Goal: Transaction & Acquisition: Subscribe to service/newsletter

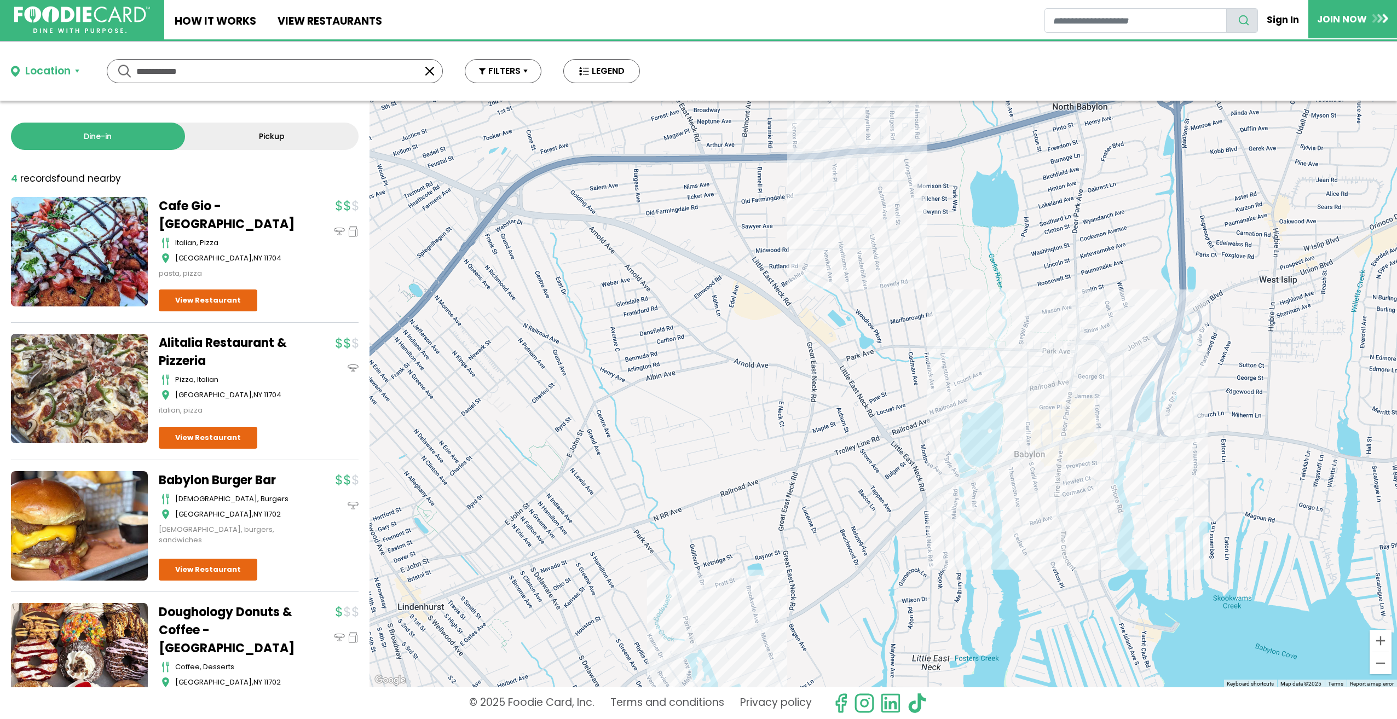
scroll to position [52, 0]
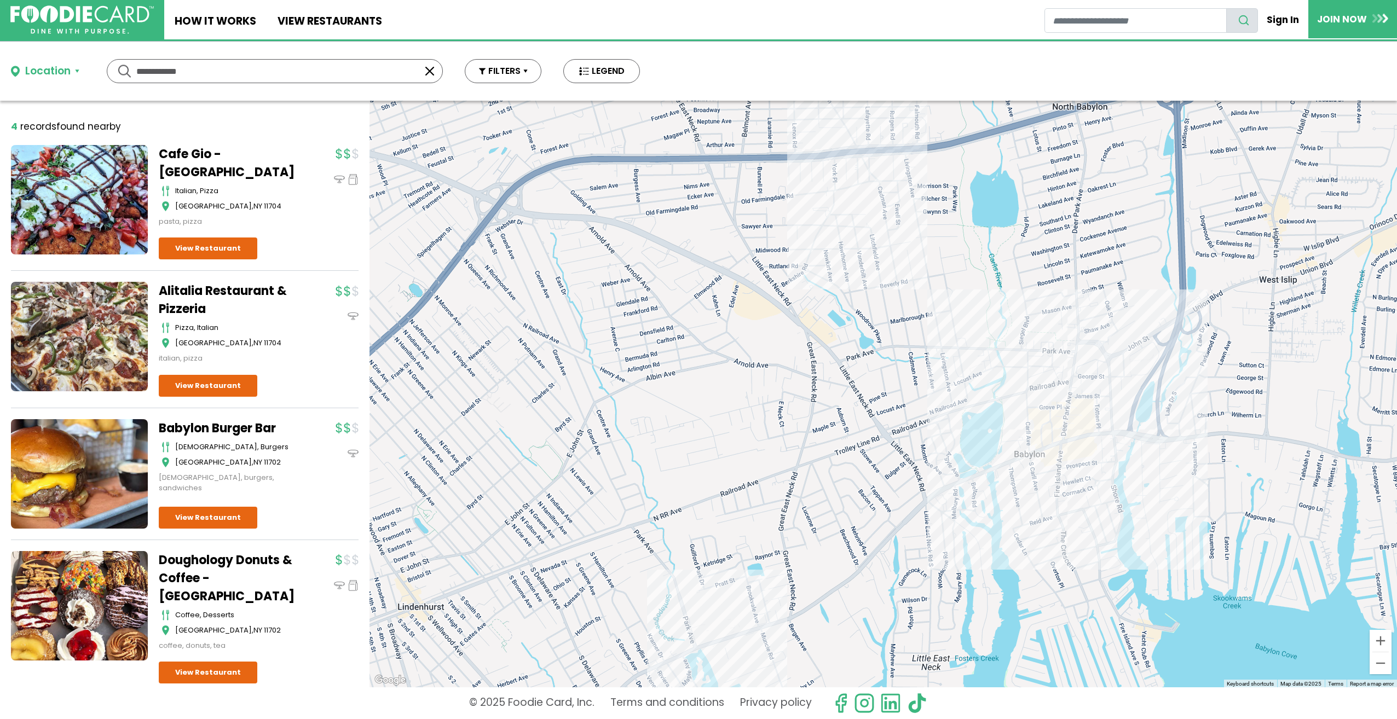
drag, startPoint x: 272, startPoint y: 70, endPoint x: 0, endPoint y: 75, distance: 271.6
click at [0, 74] on html "Skip Navigation Skip to Login Skip to Footer Home How It Works View restaurants" at bounding box center [698, 359] width 1397 height 719
type input "*********"
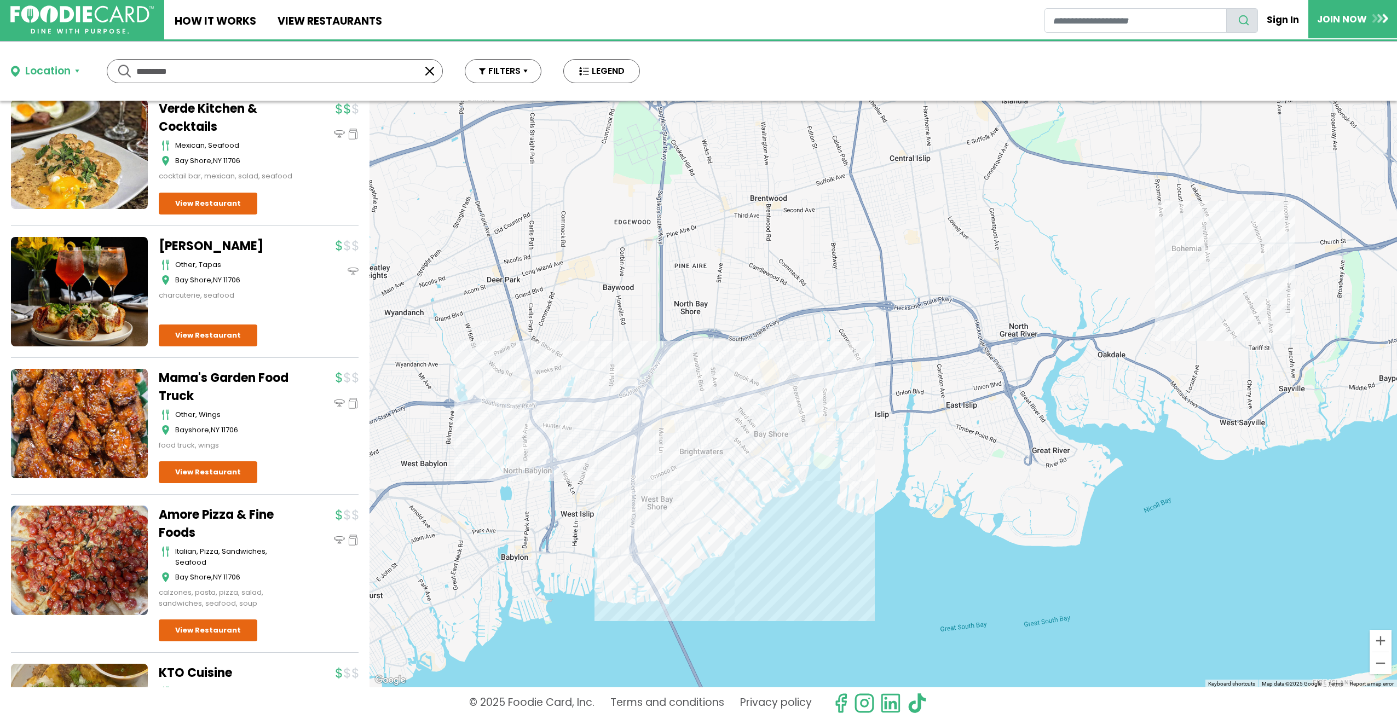
scroll to position [2271, 0]
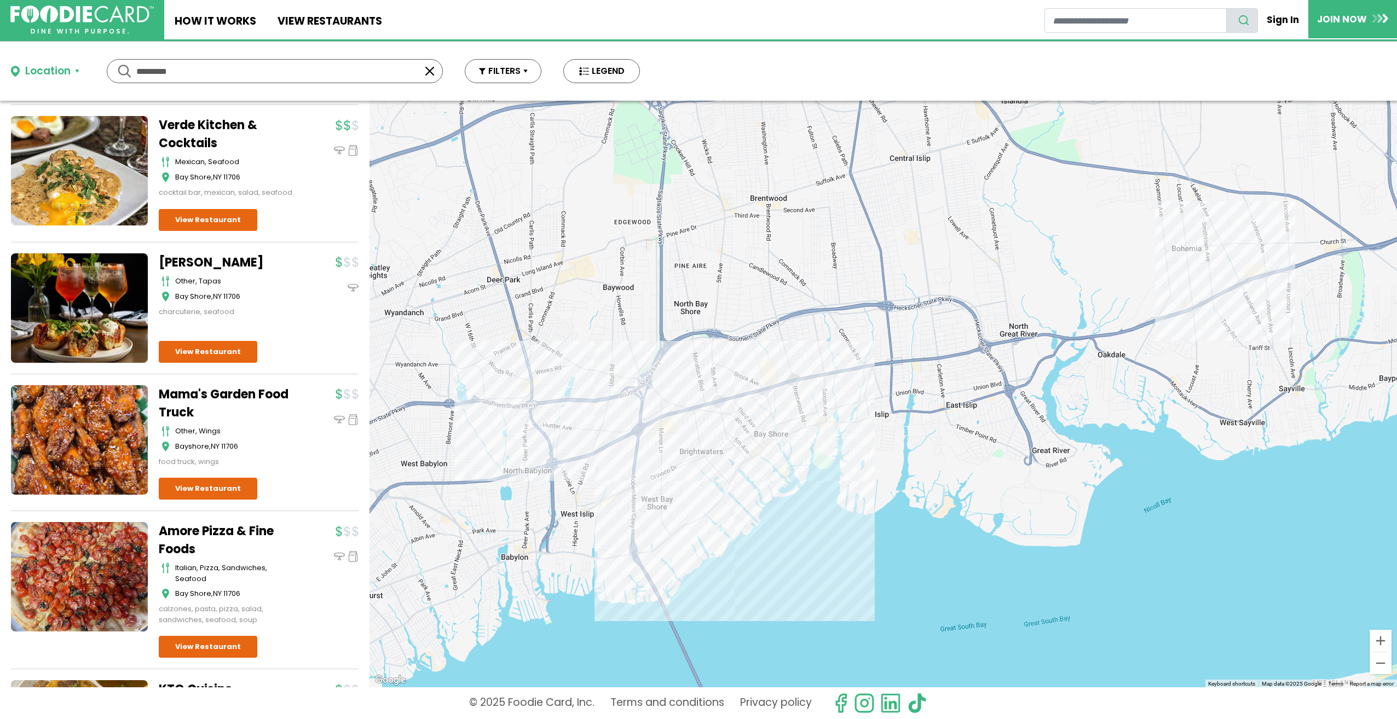
click at [204, 522] on link "Amore Pizza & Fine Foods" at bounding box center [227, 540] width 137 height 36
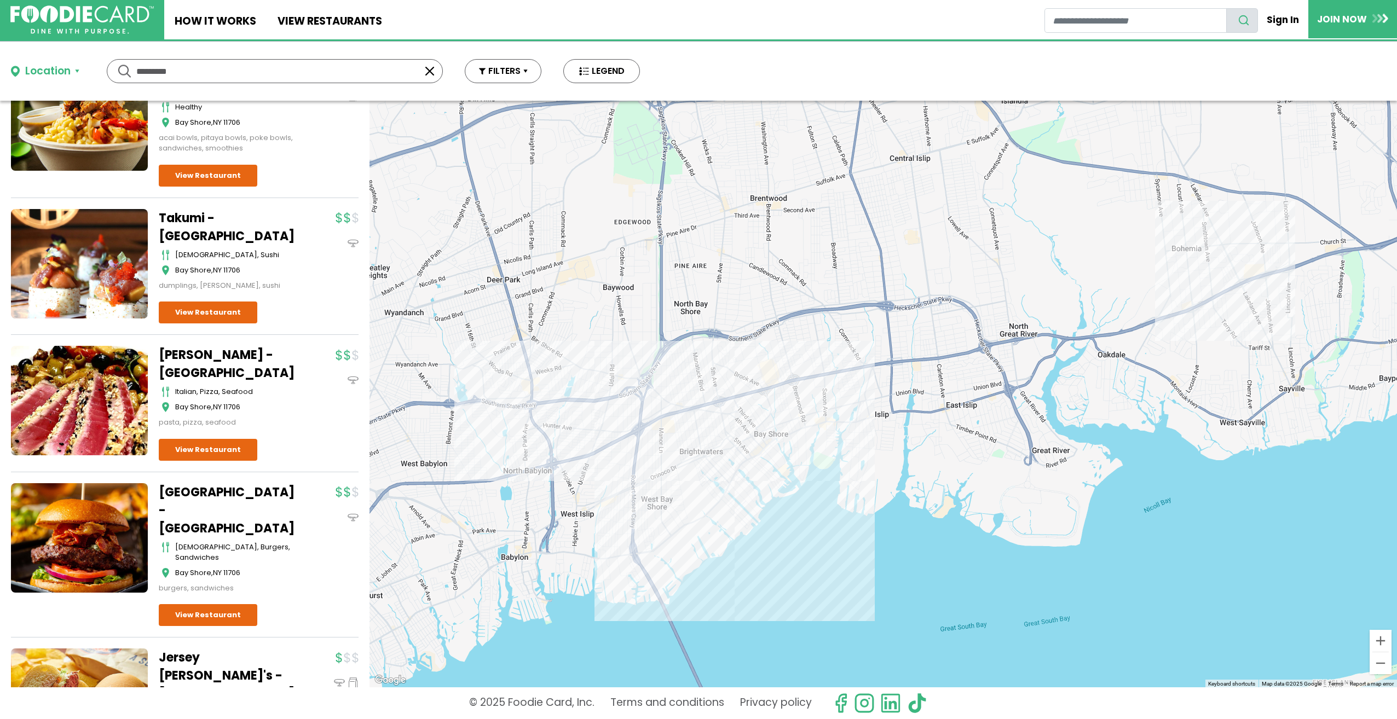
scroll to position [0, 0]
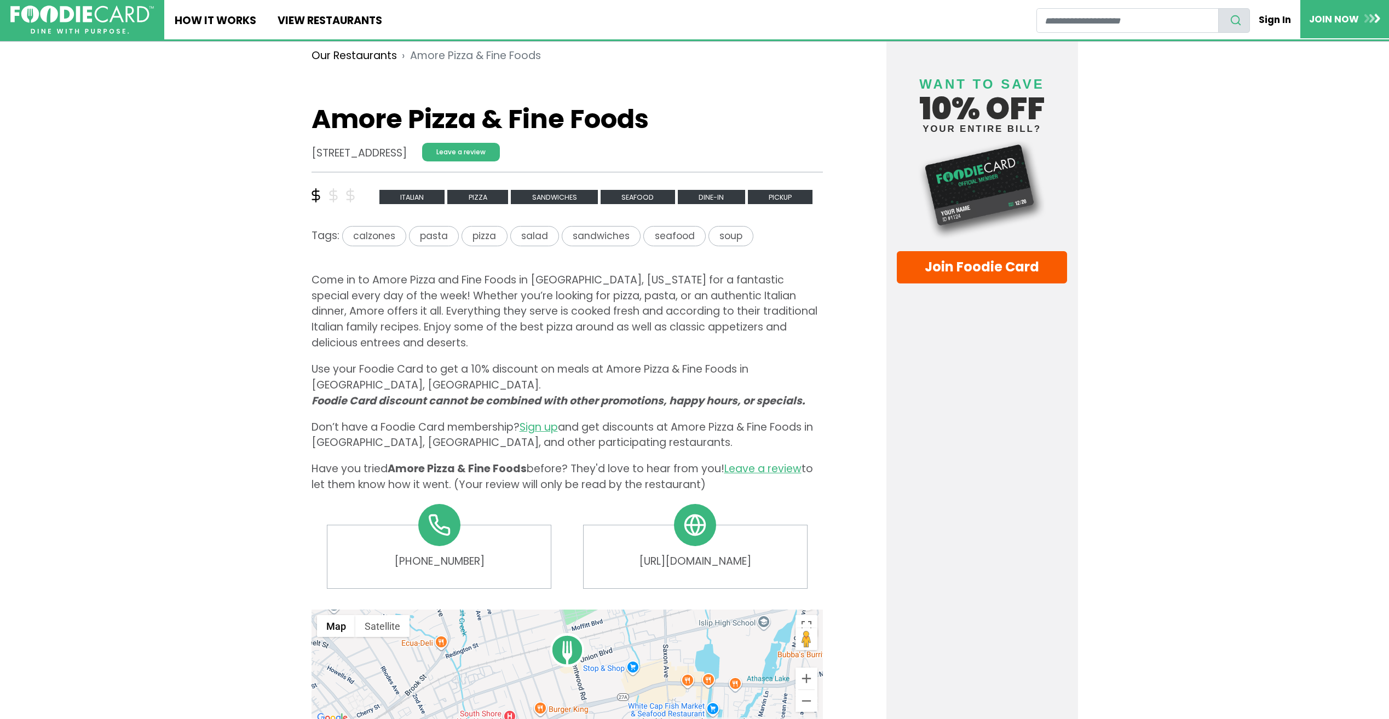
scroll to position [329, 0]
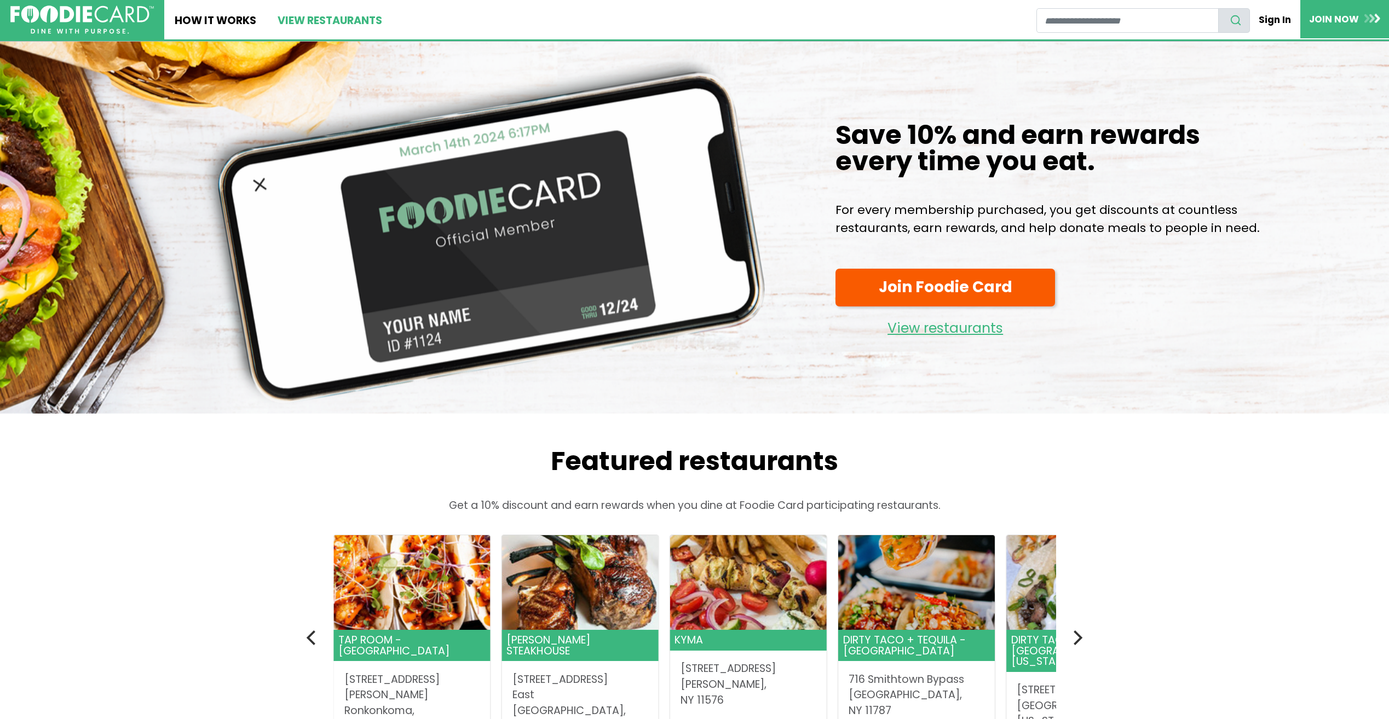
click at [327, 21] on link "View restaurants" at bounding box center [329, 19] width 125 height 39
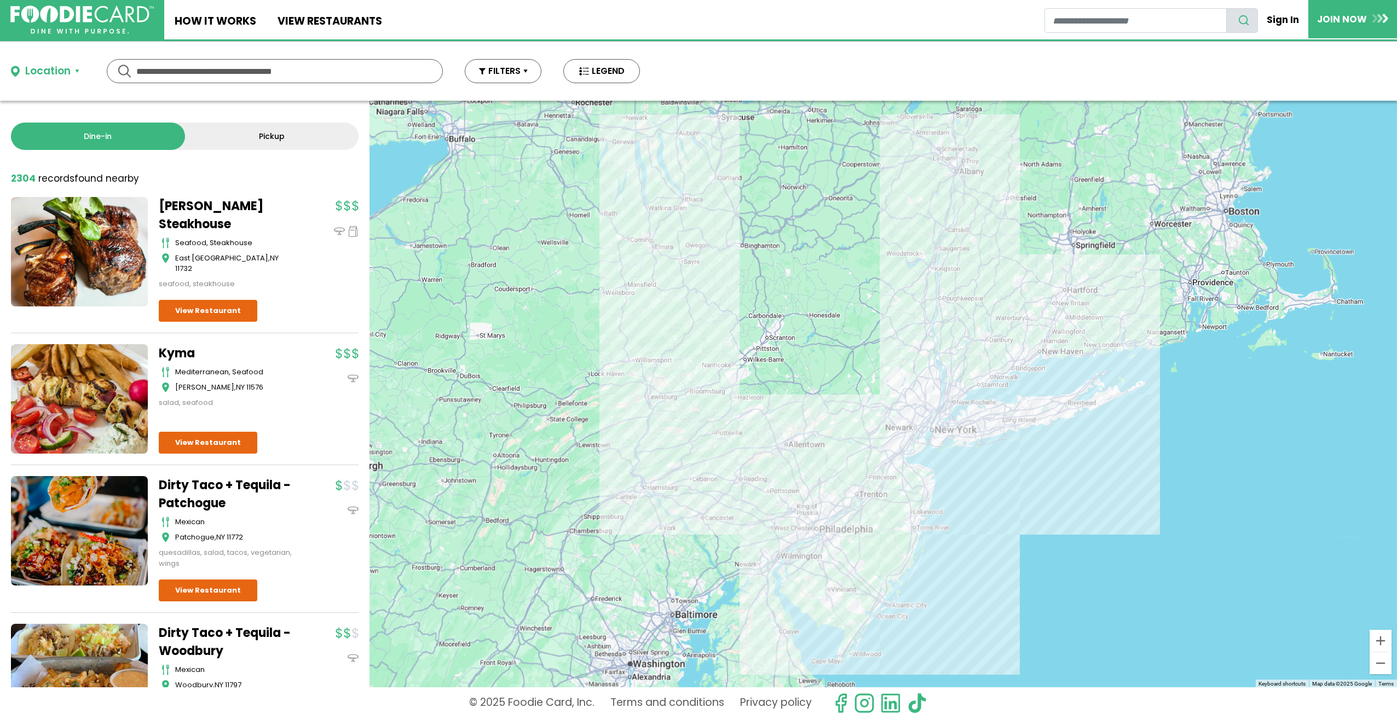
click at [285, 61] on input "text" at bounding box center [274, 71] width 277 height 23
click at [238, 60] on input "text" at bounding box center [274, 71] width 277 height 23
type input "**********"
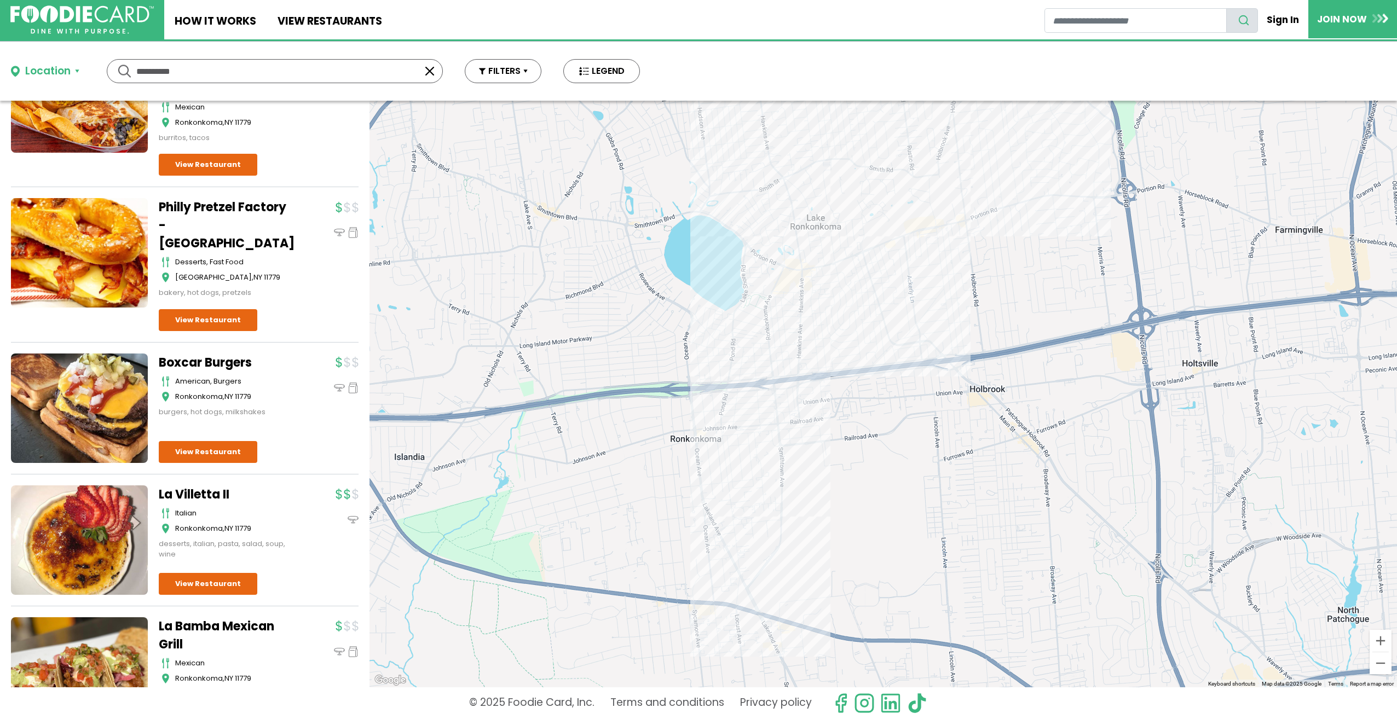
scroll to position [1369, 0]
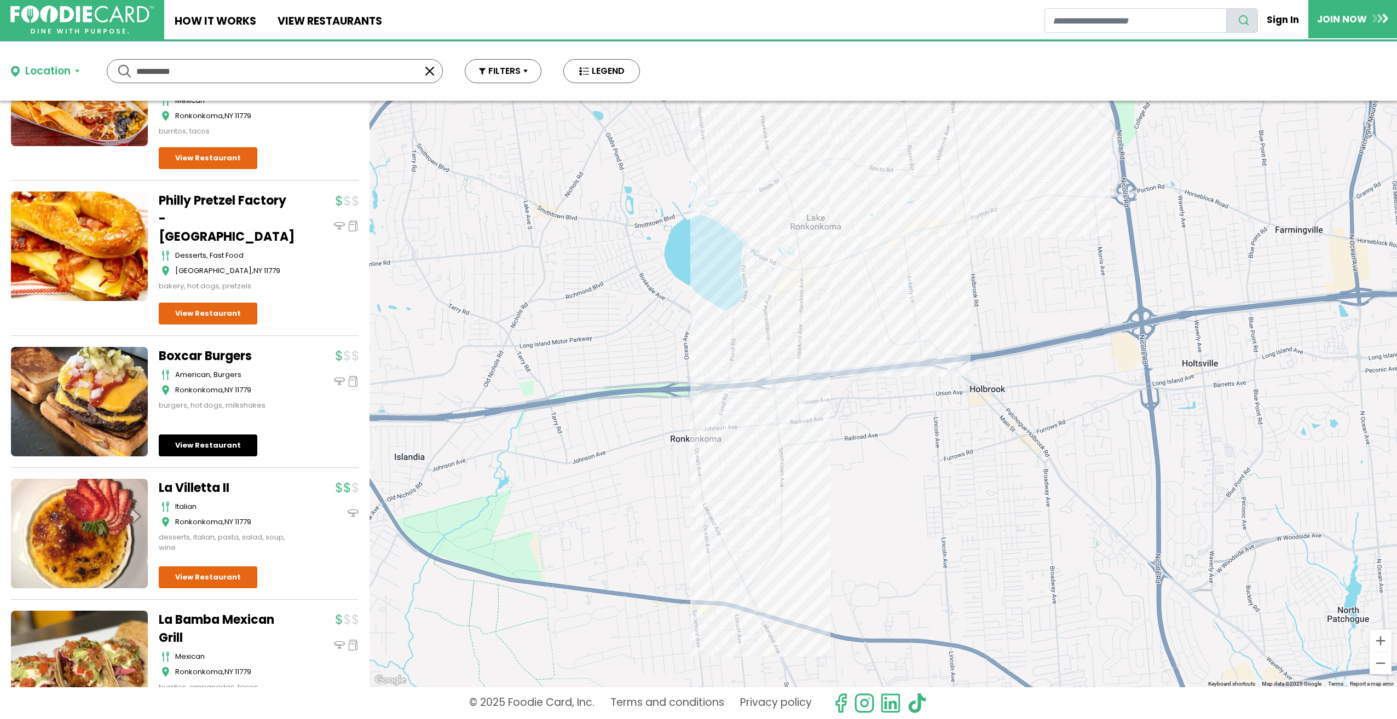
click at [195, 435] on link "View Restaurant" at bounding box center [208, 446] width 99 height 22
click at [331, 677] on div "La Bamba Mexican Grill mexican Ronkonkoma , NY 11779 burritos, empanadas, tacos" at bounding box center [259, 668] width 200 height 115
click at [210, 347] on link "Boxcar Burgers" at bounding box center [227, 356] width 137 height 18
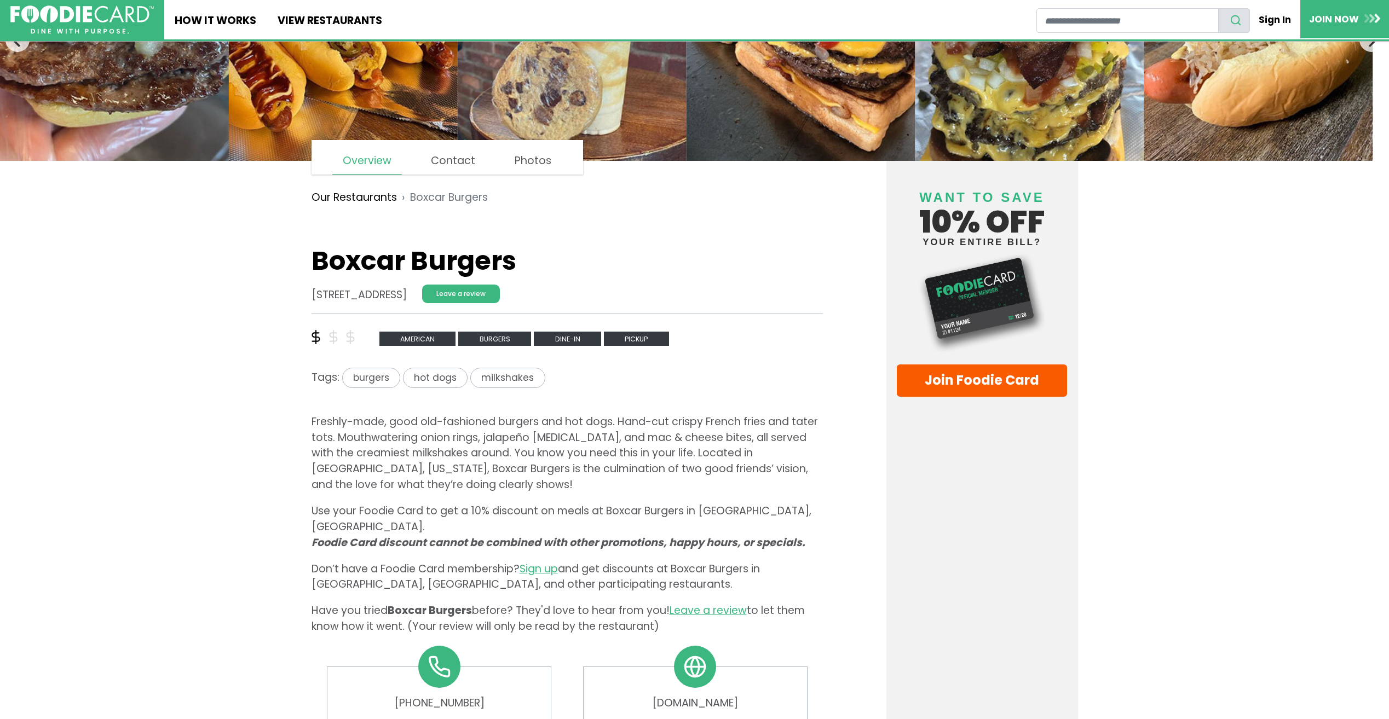
scroll to position [164, 0]
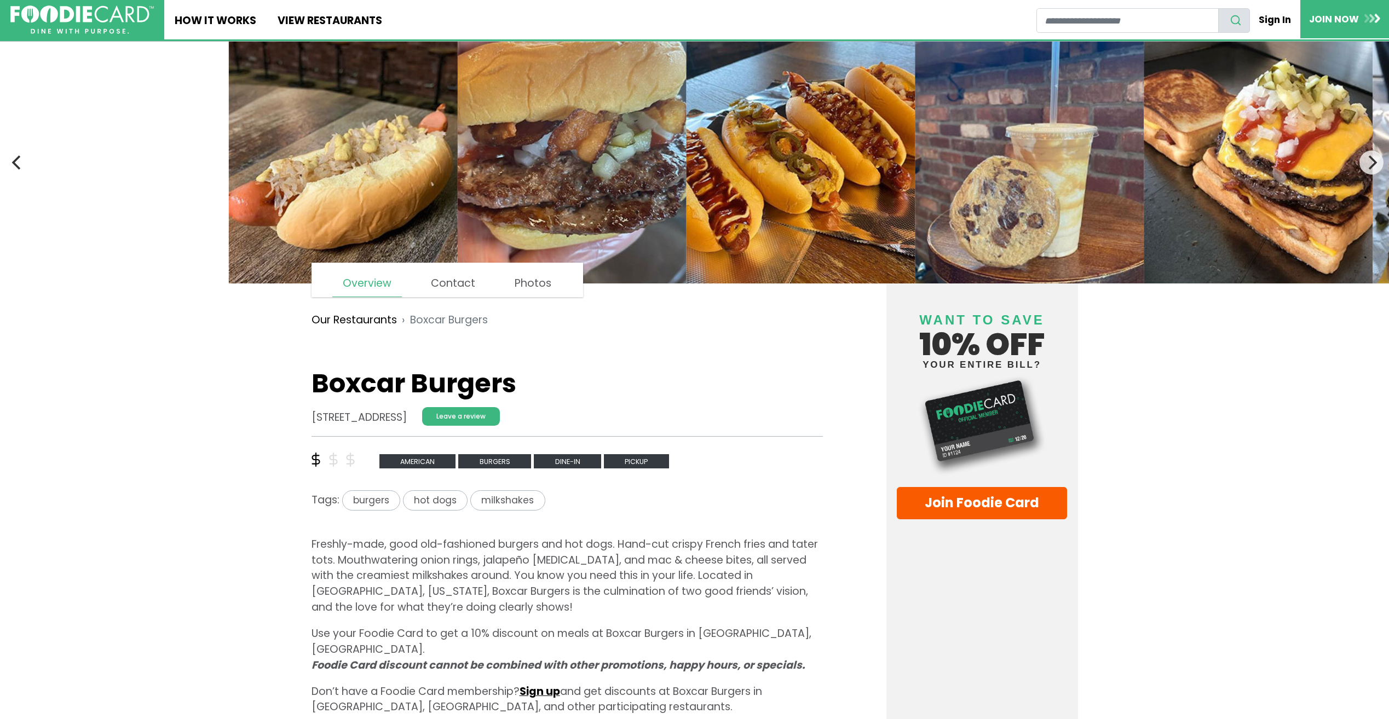
click at [538, 684] on link "Sign up" at bounding box center [540, 691] width 41 height 15
